Goal: Contribute content: Add original content to the website for others to see

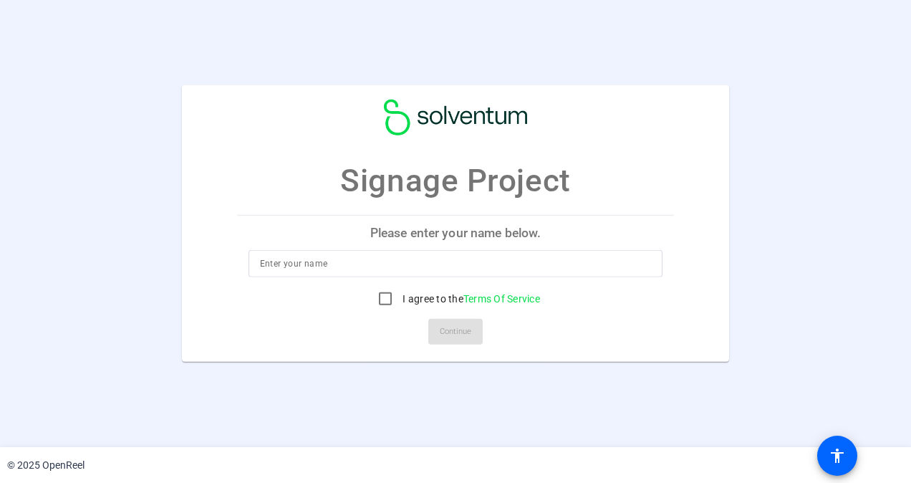
click at [313, 263] on input at bounding box center [456, 263] width 392 height 17
type input "[PERSON_NAME]"
click at [387, 300] on input "I agree to the Terms Of Service" at bounding box center [385, 298] width 29 height 29
checkbox input "true"
click at [455, 332] on span "Continue" at bounding box center [456, 331] width 32 height 21
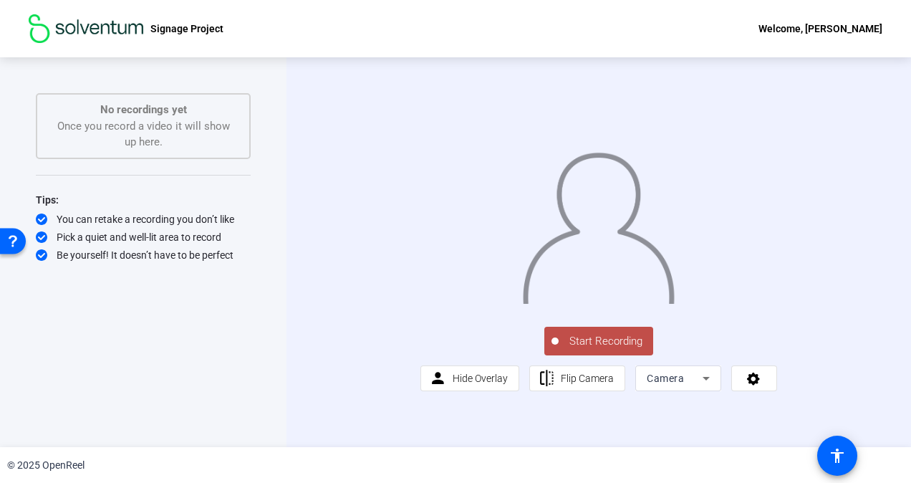
click at [599, 350] on span "Start Recording" at bounding box center [606, 341] width 95 height 16
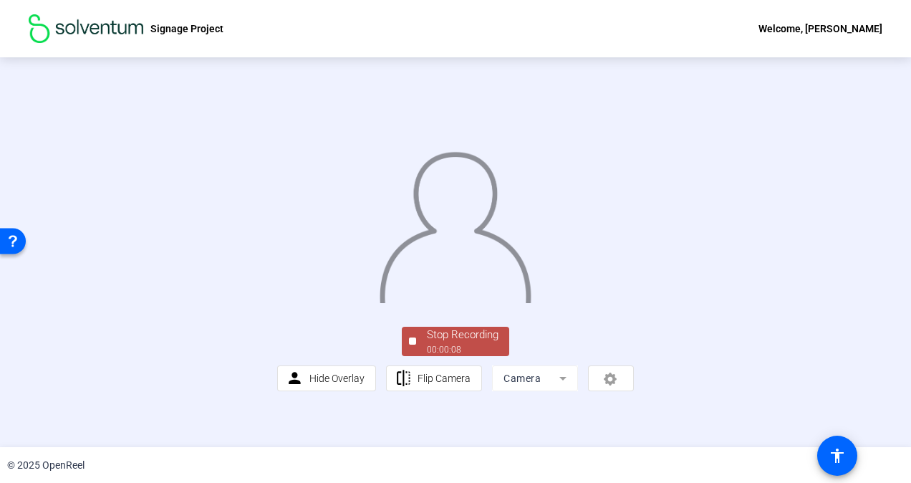
scroll to position [76, 0]
click at [445, 343] on div "Stop Recording" at bounding box center [463, 335] width 72 height 16
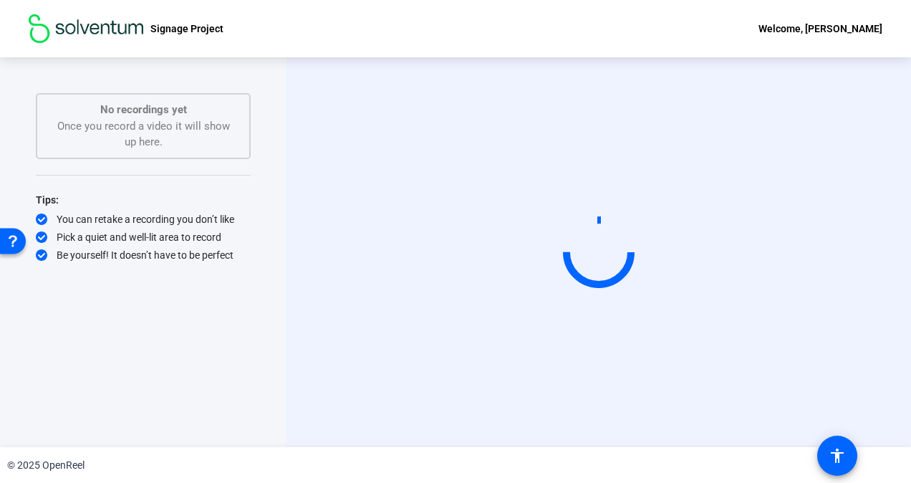
scroll to position [0, 0]
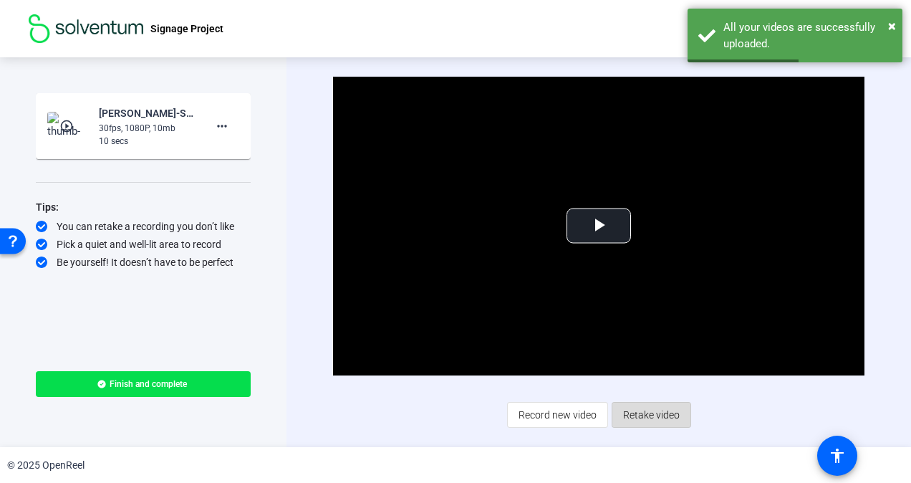
click at [650, 417] on span "Retake video" at bounding box center [651, 414] width 57 height 27
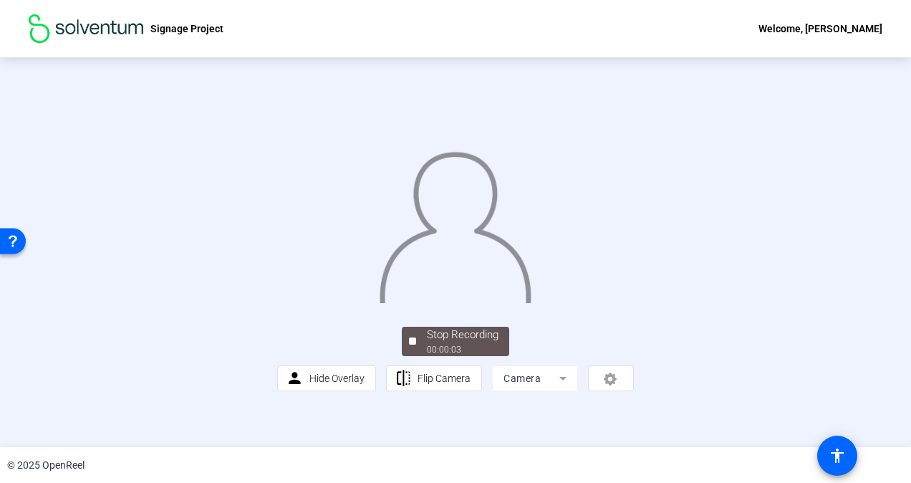
scroll to position [72, 0]
click at [447, 343] on div "Stop Recording" at bounding box center [463, 335] width 72 height 16
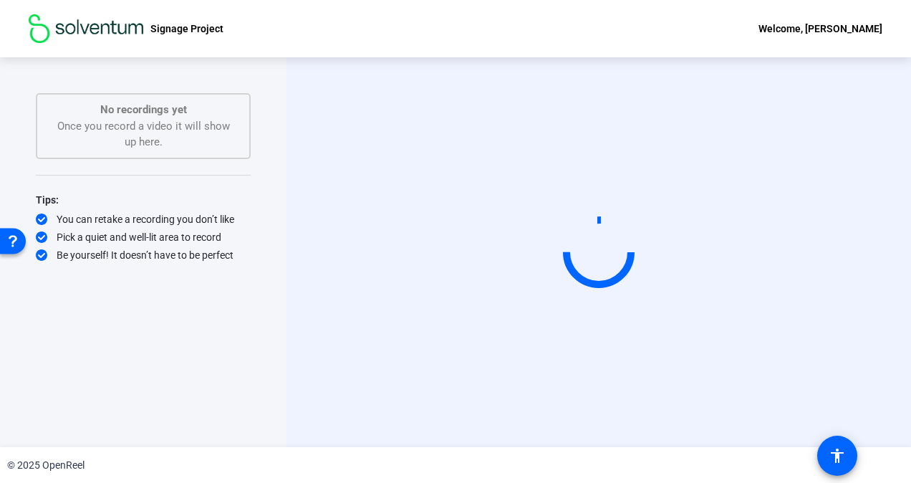
scroll to position [0, 0]
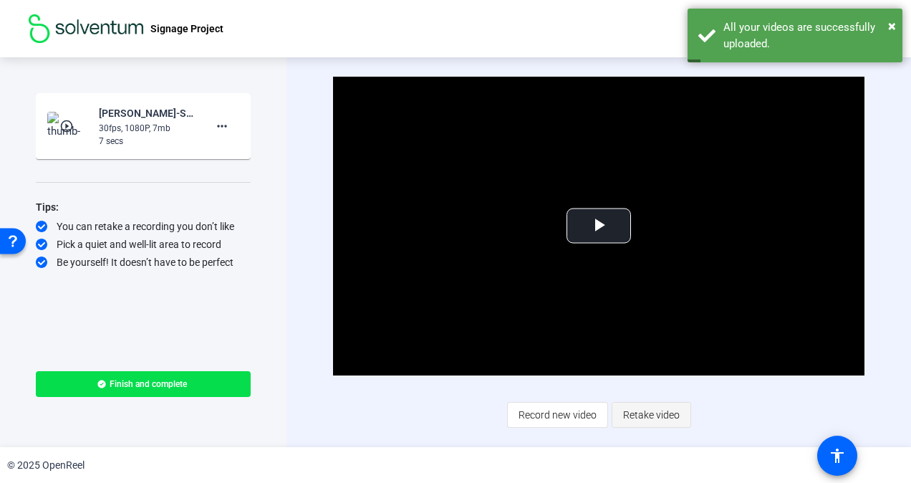
click at [660, 415] on span "Retake video" at bounding box center [651, 414] width 57 height 27
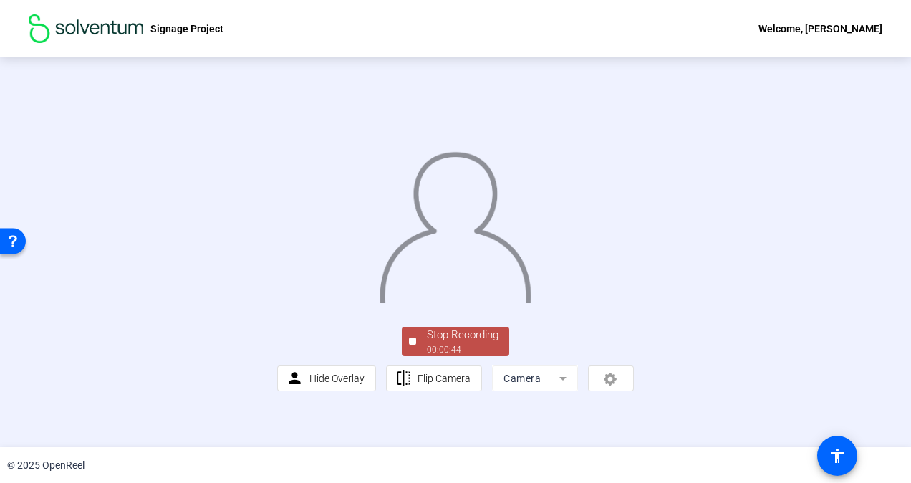
scroll to position [76, 0]
click at [427, 343] on div "Stop Recording" at bounding box center [463, 335] width 72 height 16
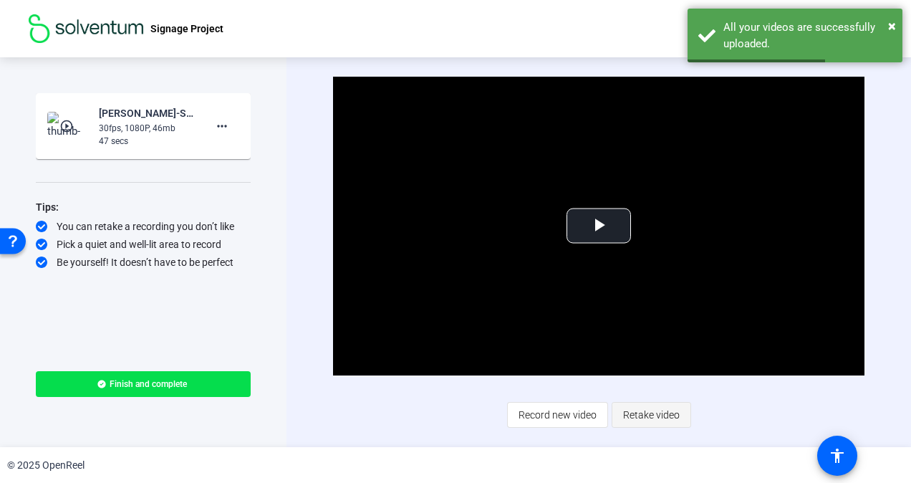
click at [652, 422] on span "Retake video" at bounding box center [651, 414] width 57 height 27
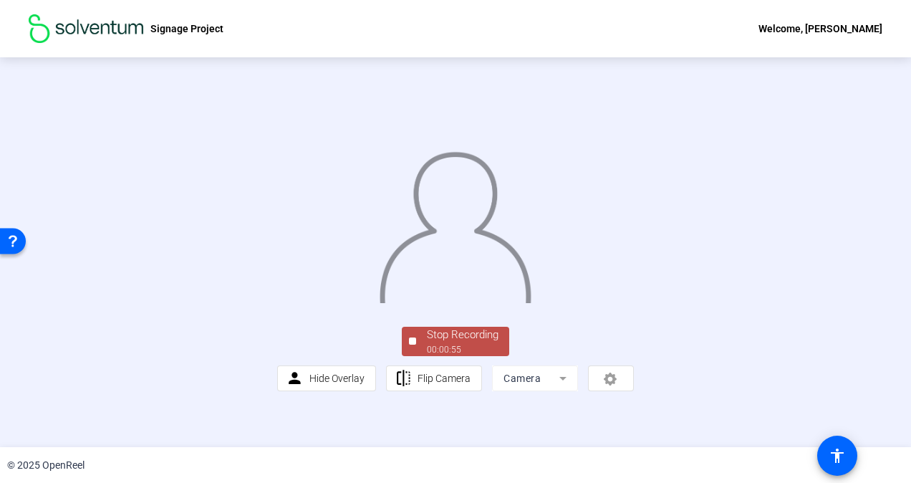
scroll to position [72, 0]
click at [438, 343] on div "Stop Recording" at bounding box center [463, 335] width 72 height 16
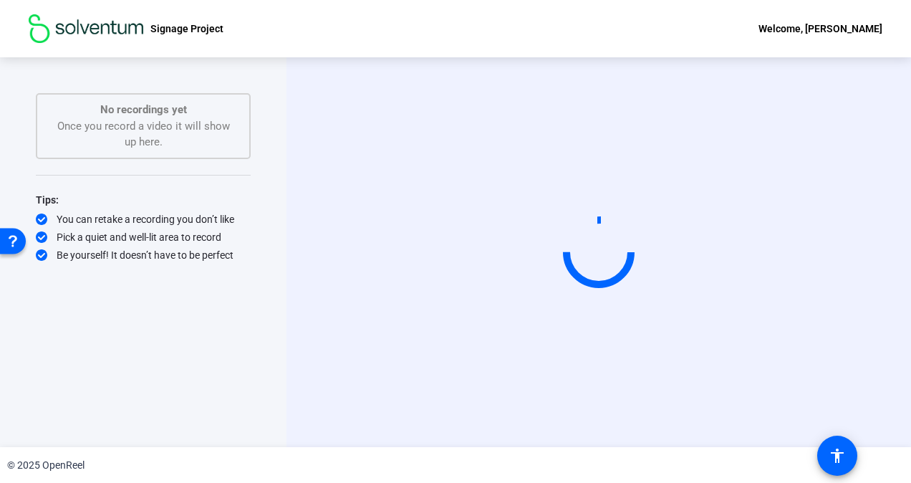
scroll to position [0, 0]
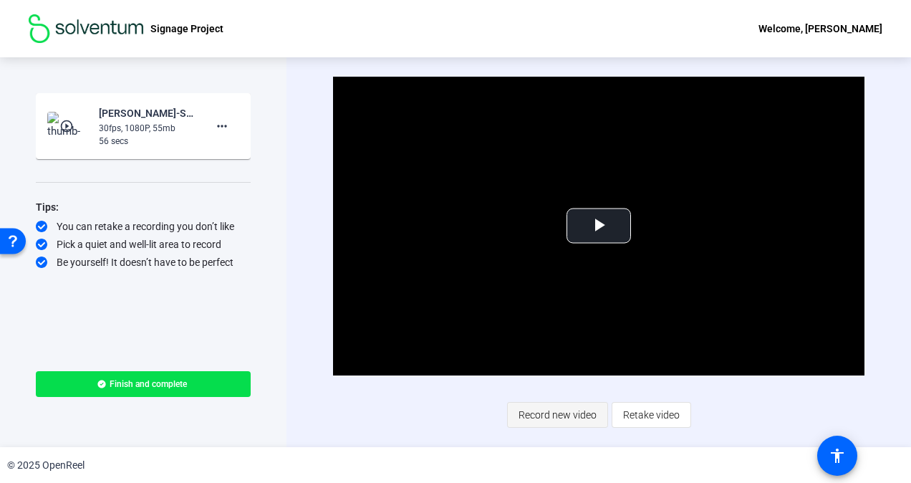
click at [548, 415] on span "Record new video" at bounding box center [558, 414] width 78 height 27
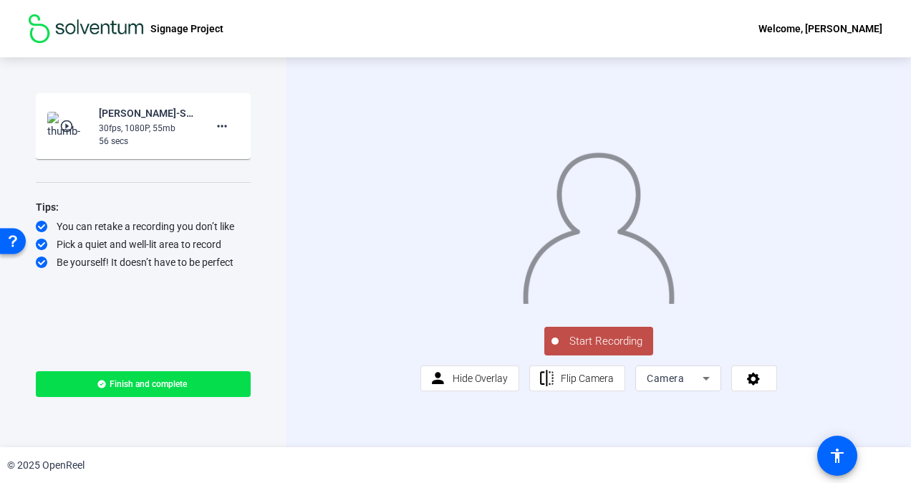
scroll to position [7, 0]
click at [582, 350] on span "Start Recording" at bounding box center [606, 341] width 95 height 16
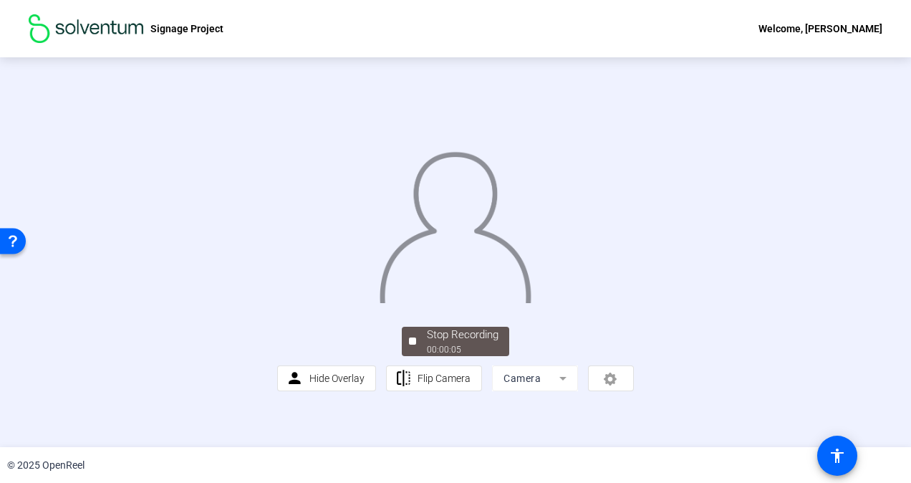
scroll to position [76, 0]
click at [437, 343] on div "Stop Recording" at bounding box center [463, 335] width 72 height 16
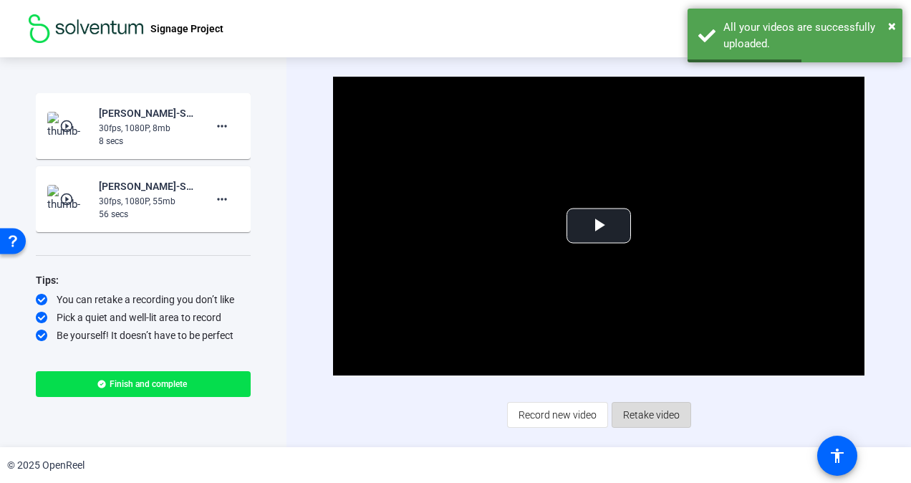
click at [634, 412] on span "Retake video" at bounding box center [651, 414] width 57 height 27
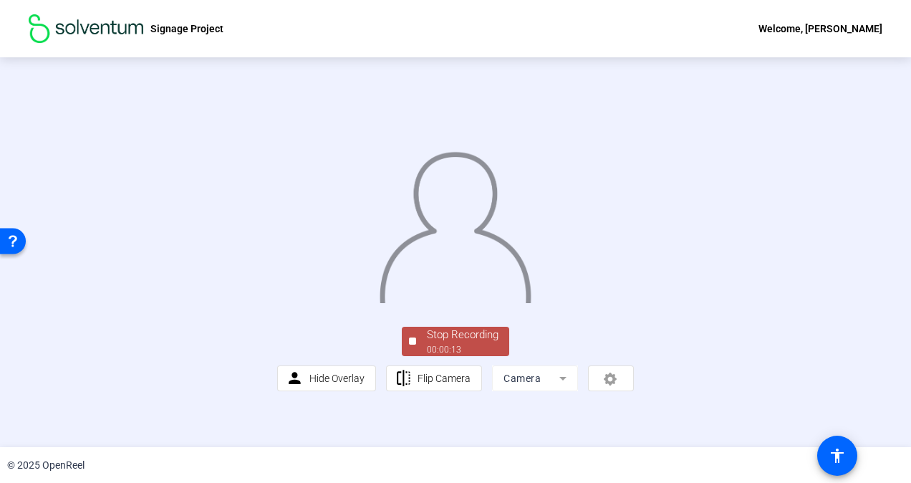
scroll to position [76, 0]
click at [441, 356] on div "00:00:13" at bounding box center [463, 349] width 72 height 13
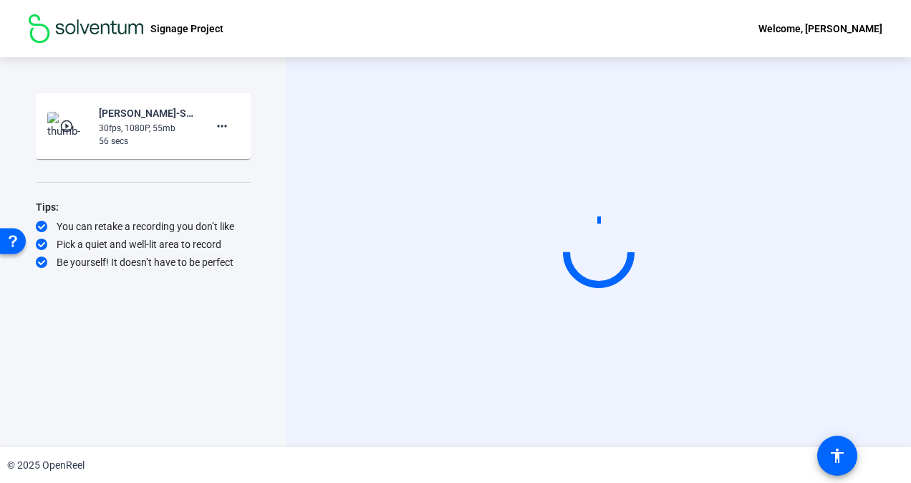
scroll to position [0, 0]
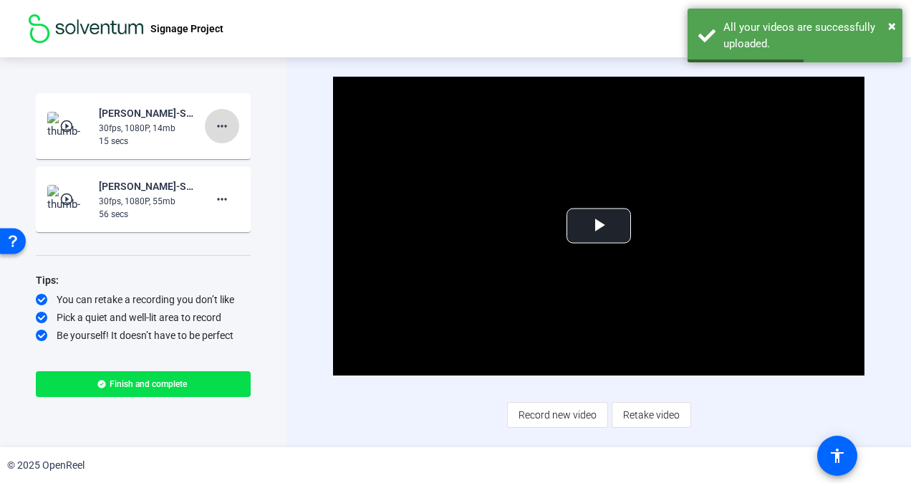
click at [222, 125] on mat-icon "more_horiz" at bounding box center [221, 125] width 17 height 17
click at [222, 155] on span "Delete clip" at bounding box center [244, 156] width 57 height 17
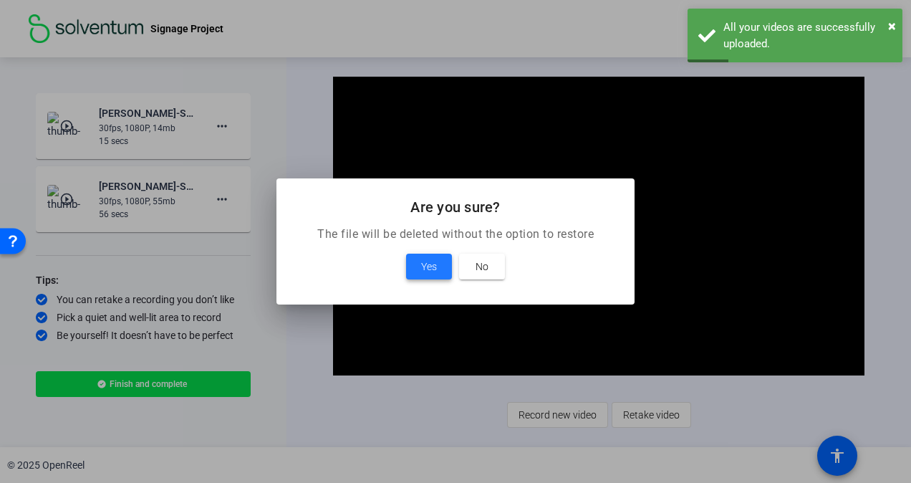
click at [428, 268] on span "Yes" at bounding box center [429, 266] width 16 height 17
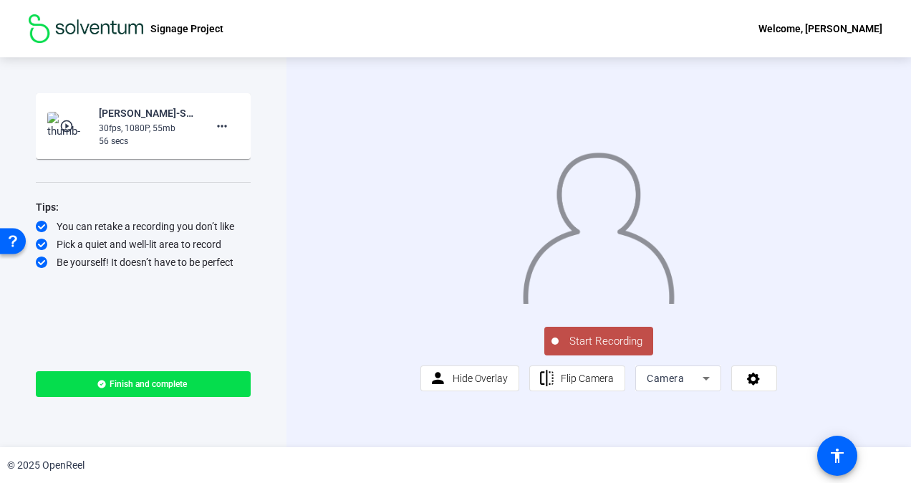
click at [607, 350] on span "Start Recording" at bounding box center [606, 341] width 95 height 16
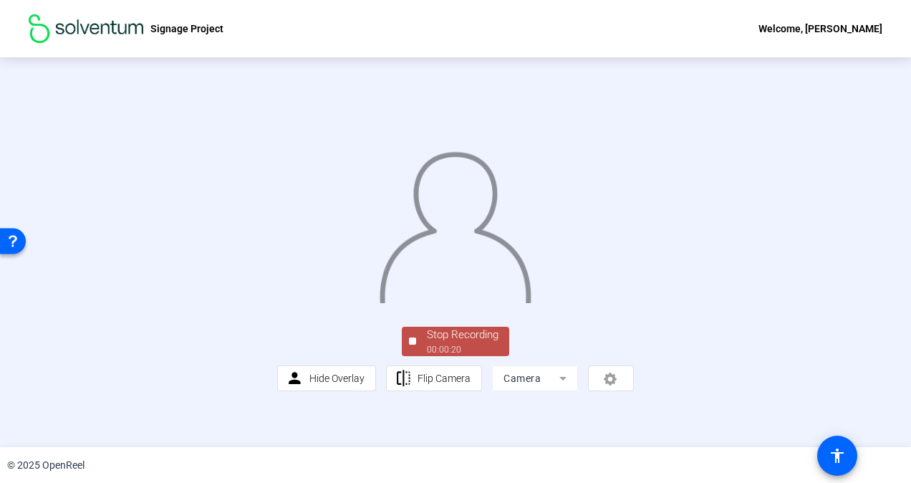
scroll to position [76, 0]
click at [438, 356] on div "00:00:21" at bounding box center [463, 349] width 72 height 13
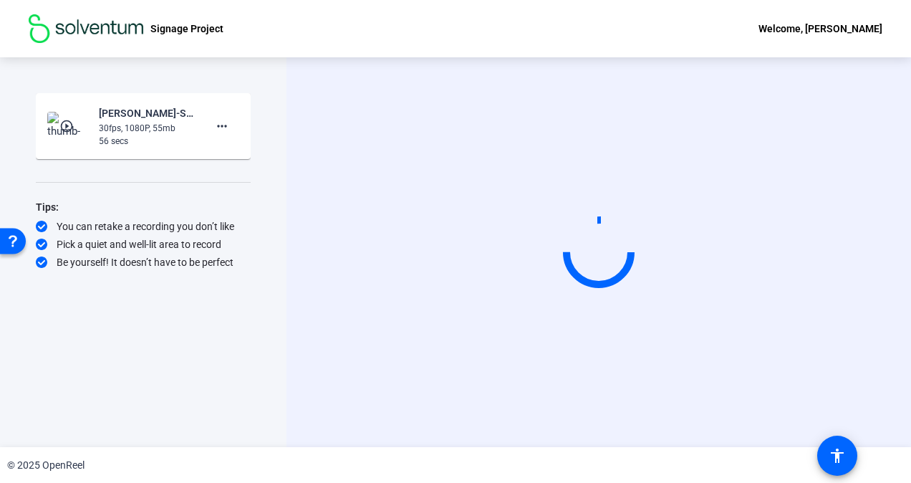
scroll to position [0, 0]
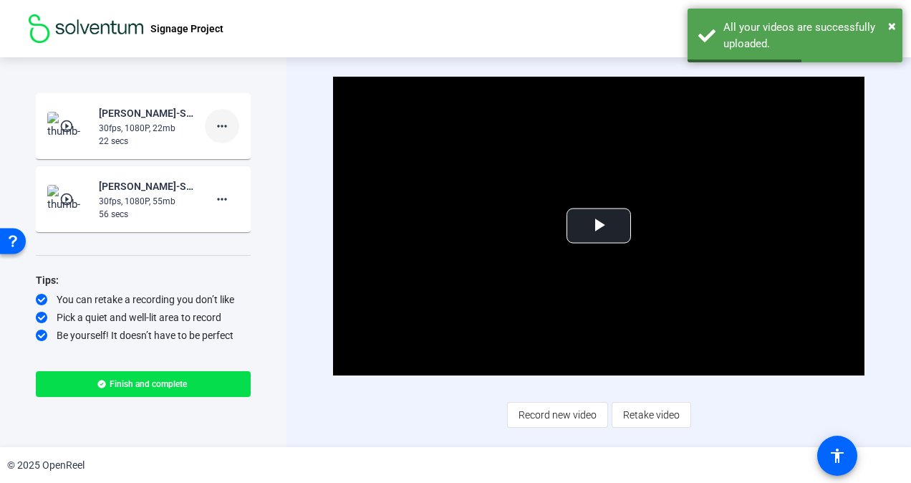
click at [222, 133] on mat-icon "more_horiz" at bounding box center [221, 125] width 17 height 17
click at [231, 170] on span "Retake" at bounding box center [244, 173] width 57 height 17
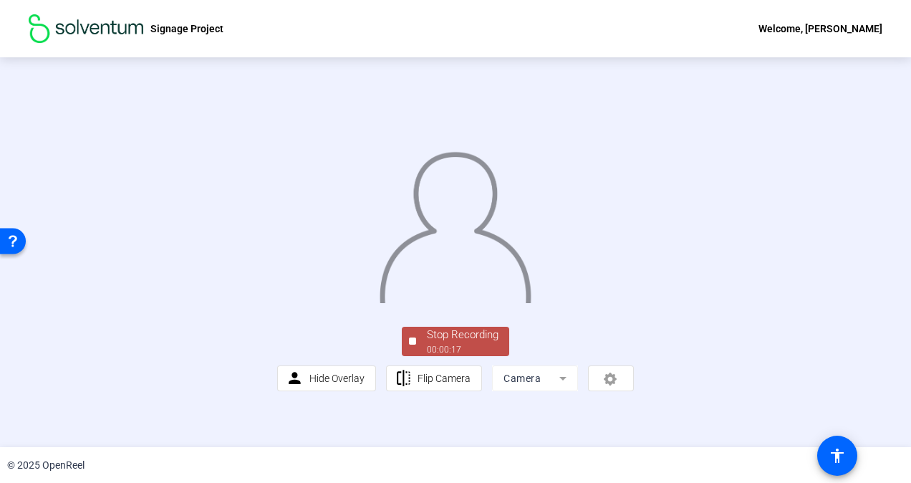
scroll to position [76, 0]
click at [420, 356] on span "Stop Recording 00:00:18" at bounding box center [462, 341] width 93 height 29
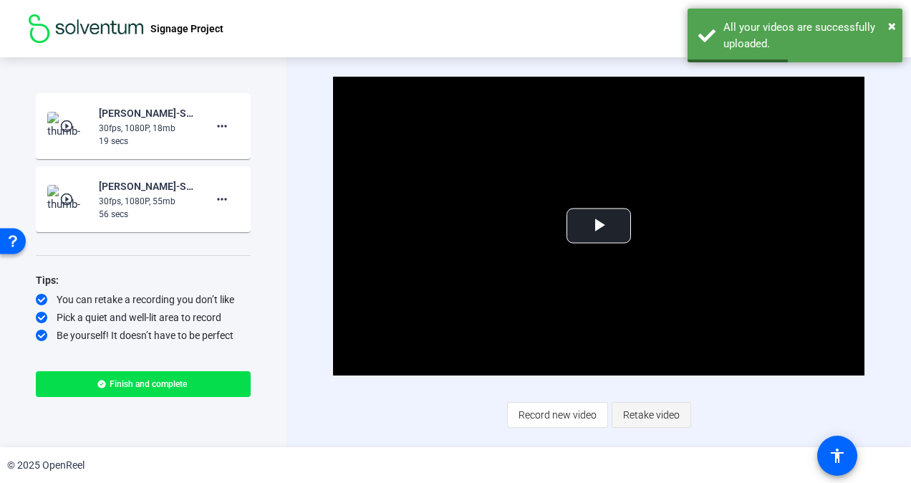
click at [638, 408] on span "Retake video" at bounding box center [651, 414] width 57 height 27
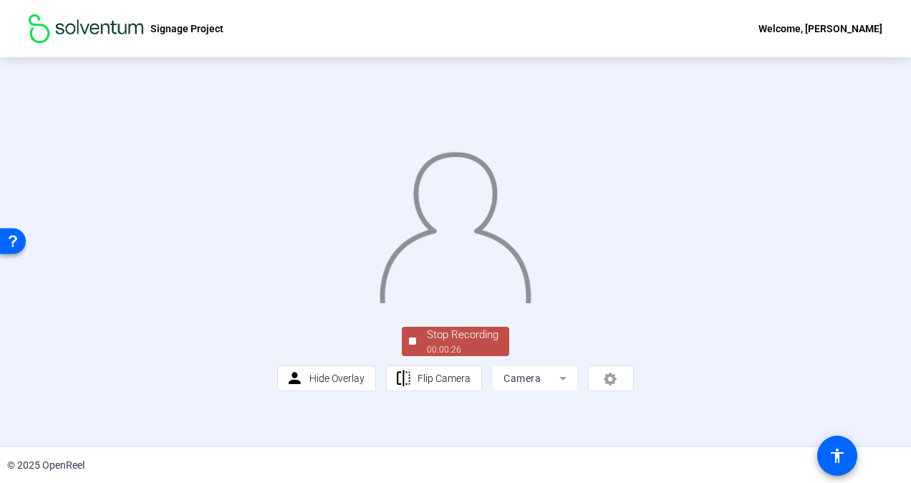
scroll to position [76, 0]
click at [419, 364] on div "Stop Recording 00:00:26 person Hide Overlay flip Flip Camera Camera" at bounding box center [455, 357] width 357 height 67
click at [420, 356] on span "Stop Recording 00:00:27" at bounding box center [462, 341] width 93 height 29
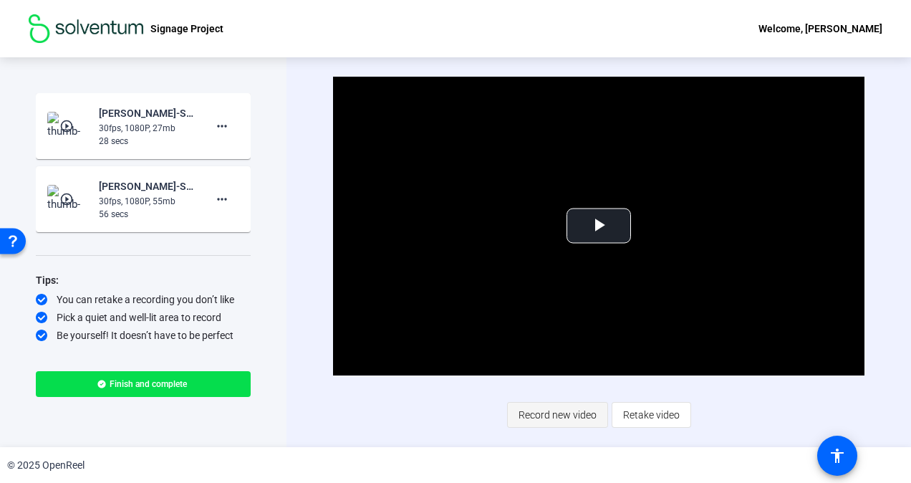
click at [534, 415] on span "Record new video" at bounding box center [558, 414] width 78 height 27
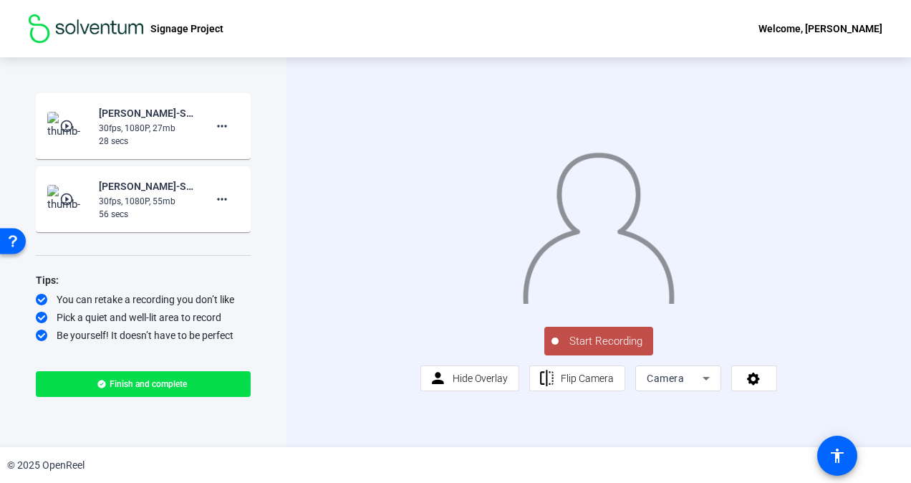
click at [574, 350] on span "Start Recording" at bounding box center [606, 341] width 95 height 16
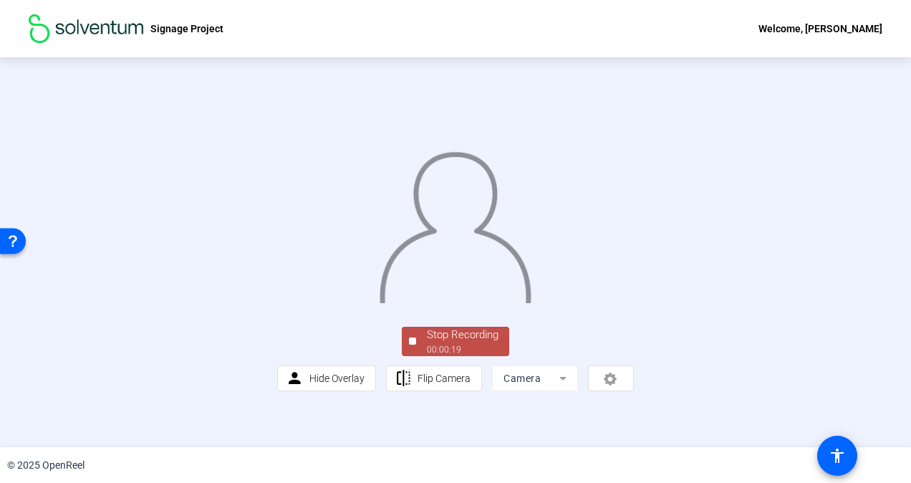
scroll to position [76, 0]
click at [438, 343] on div "Stop Recording" at bounding box center [463, 335] width 72 height 16
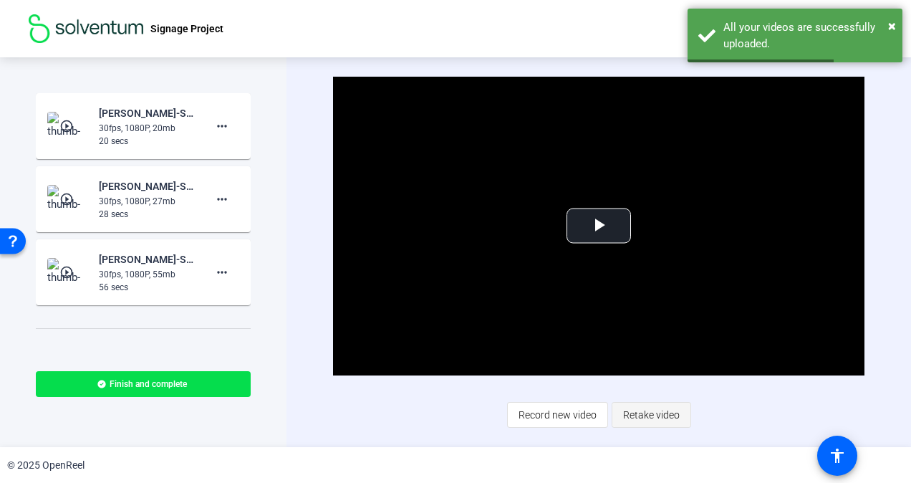
click at [632, 414] on span "Retake video" at bounding box center [651, 414] width 57 height 27
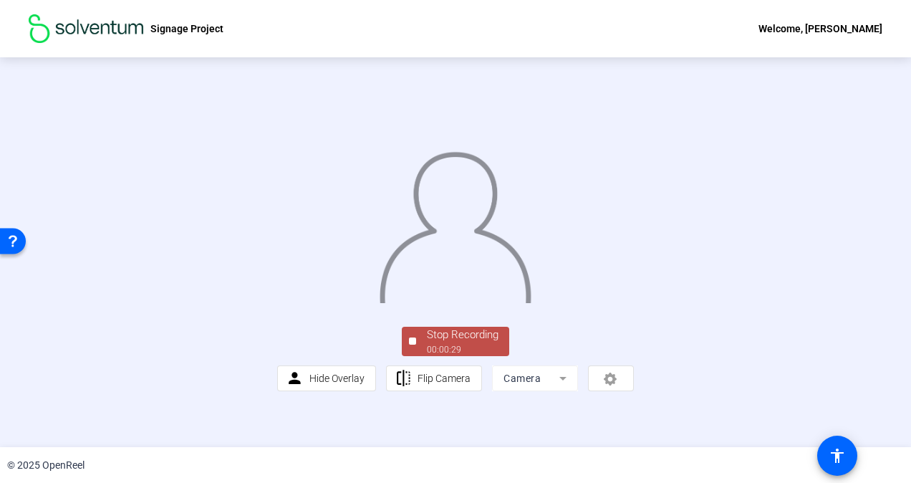
scroll to position [72, 0]
click at [437, 343] on div "Stop Recording" at bounding box center [463, 335] width 72 height 16
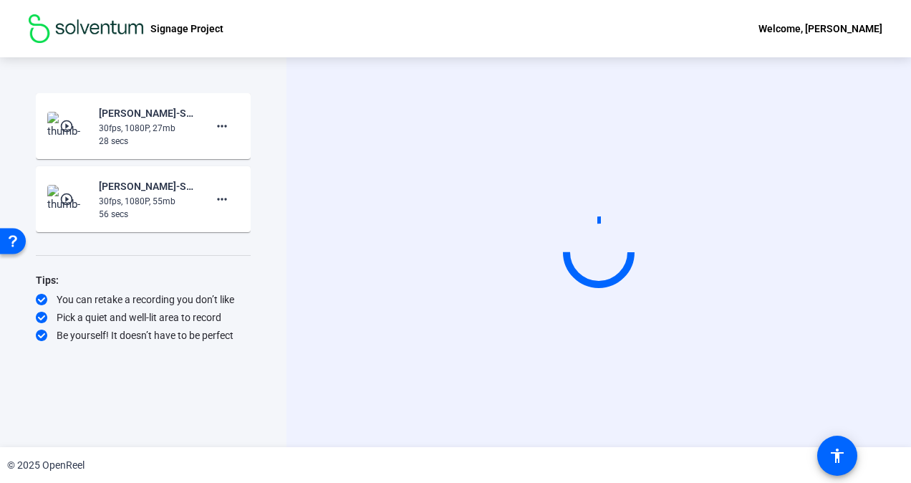
scroll to position [0, 0]
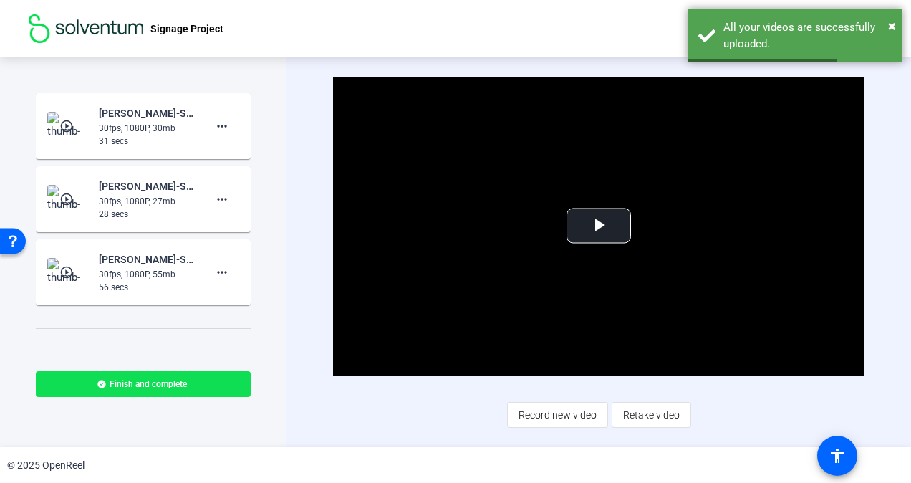
click at [157, 377] on span at bounding box center [143, 384] width 215 height 34
